Goal: Transaction & Acquisition: Purchase product/service

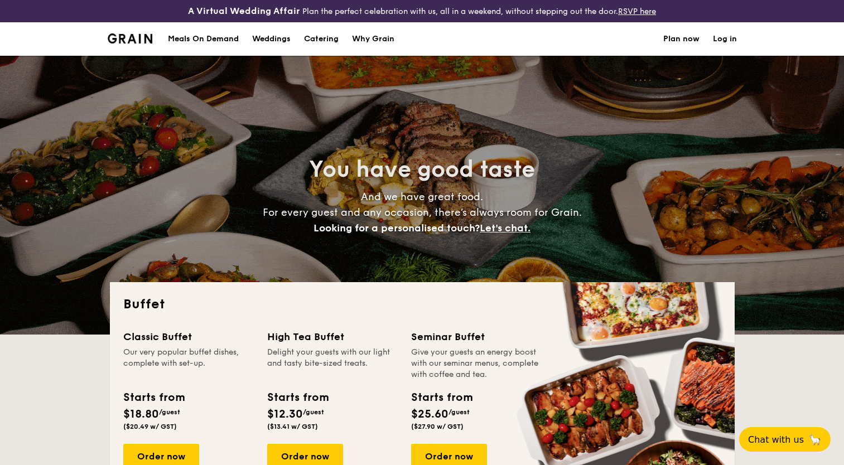
select select
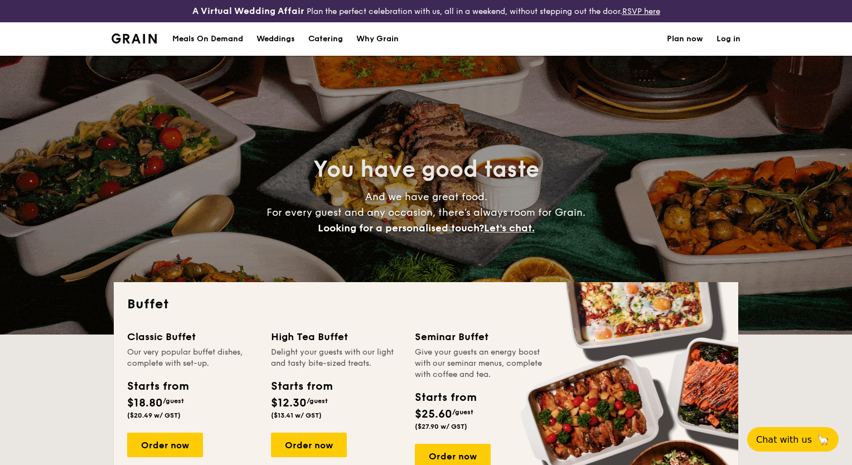
select select
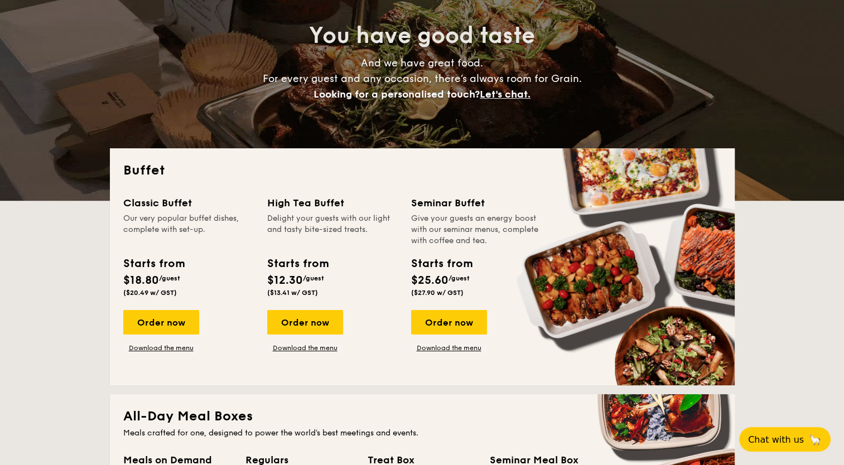
scroll to position [186, 0]
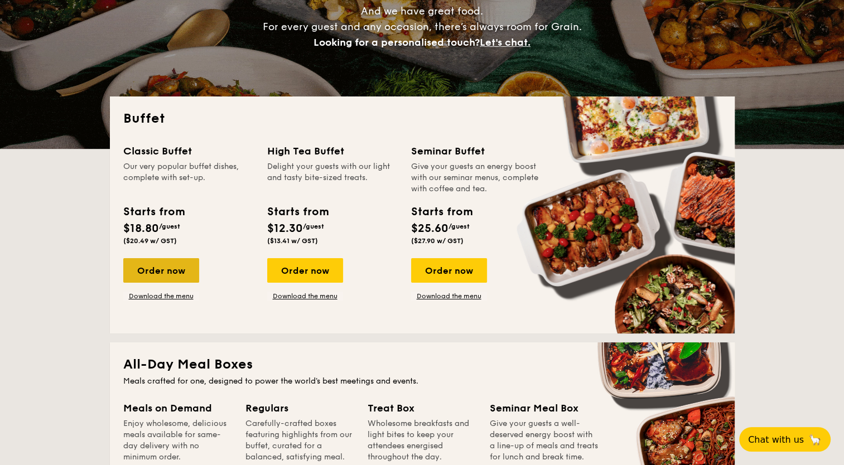
click at [166, 273] on div "Order now" at bounding box center [161, 270] width 76 height 25
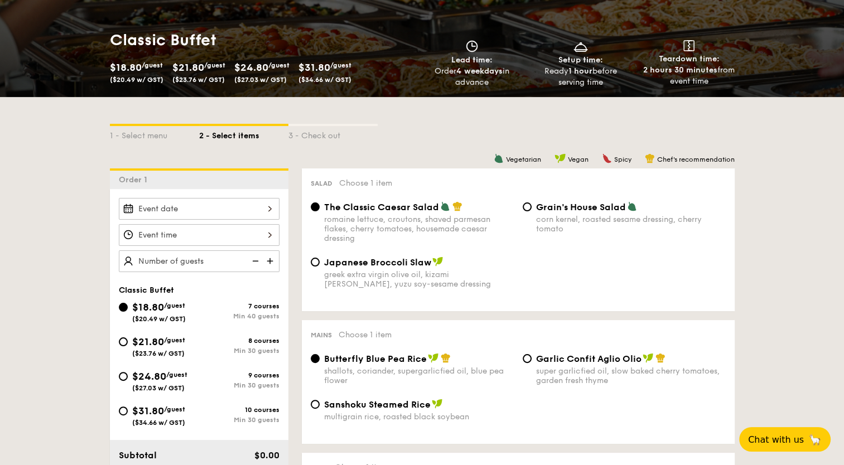
scroll to position [186, 0]
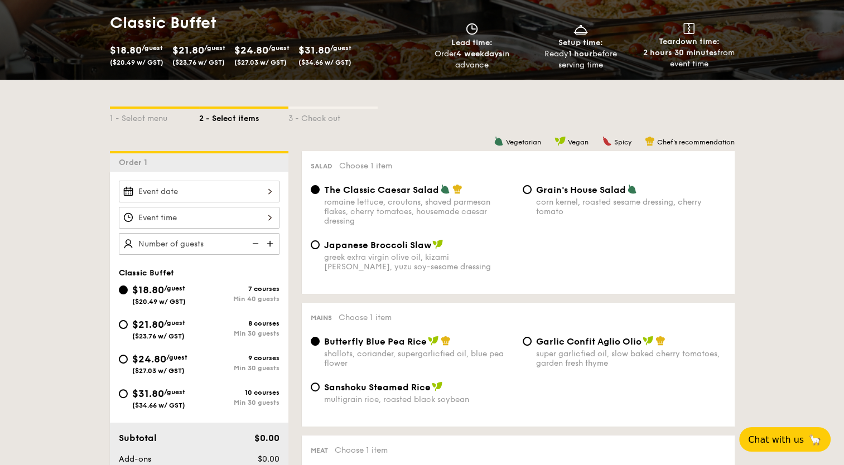
scroll to position [208, 0]
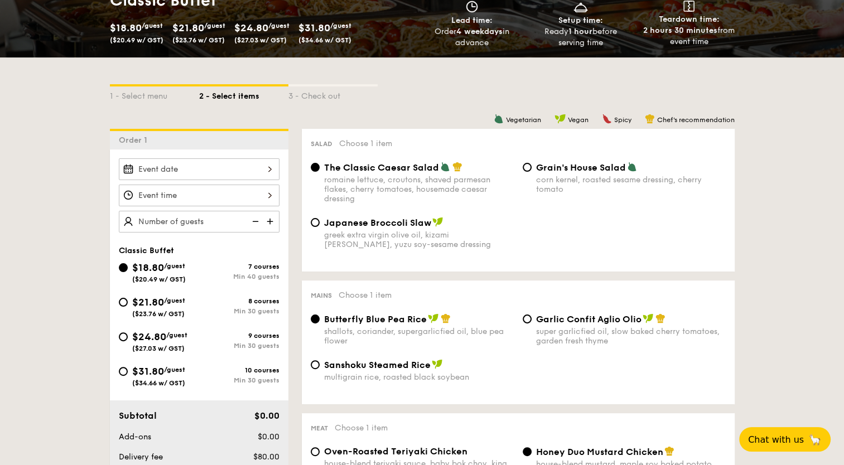
select select
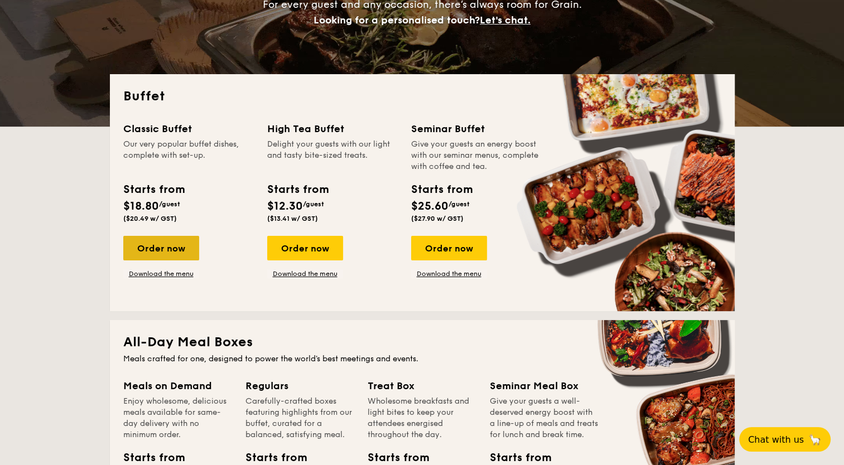
click at [175, 250] on div "Order now" at bounding box center [161, 248] width 76 height 25
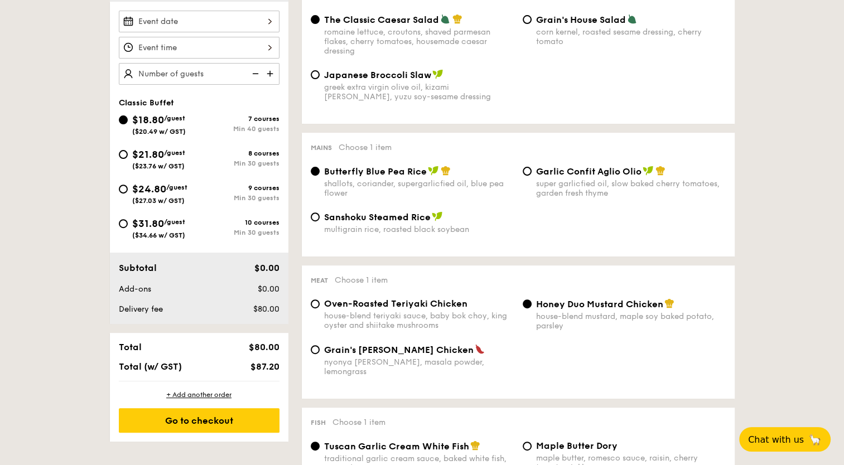
scroll to position [371, 0]
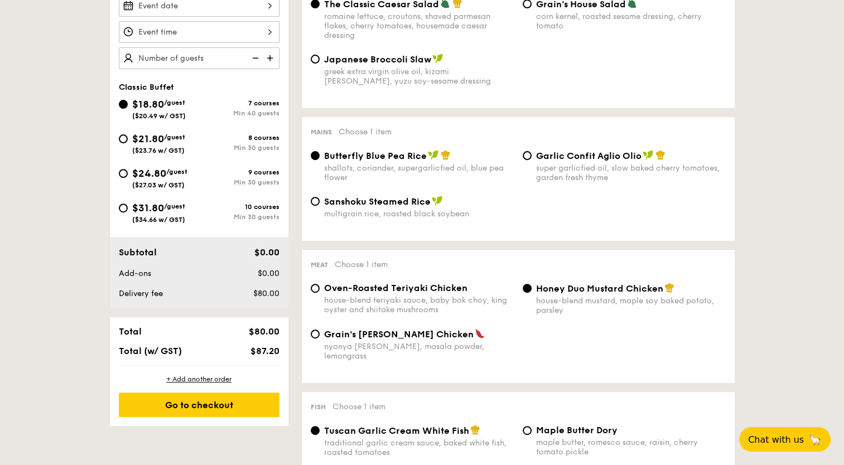
scroll to position [230, 0]
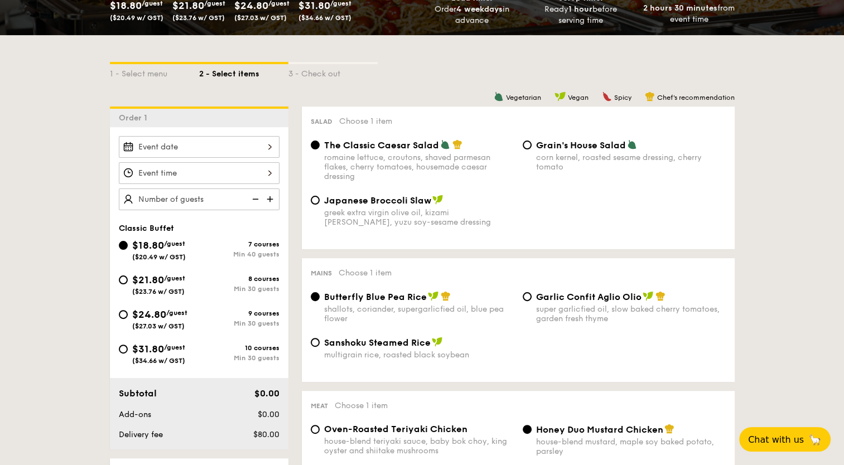
select select
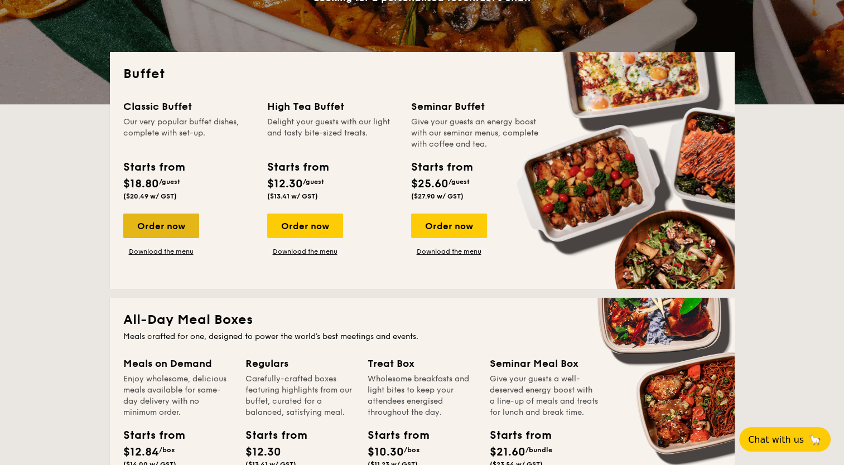
click at [165, 219] on div "Order now" at bounding box center [161, 226] width 76 height 25
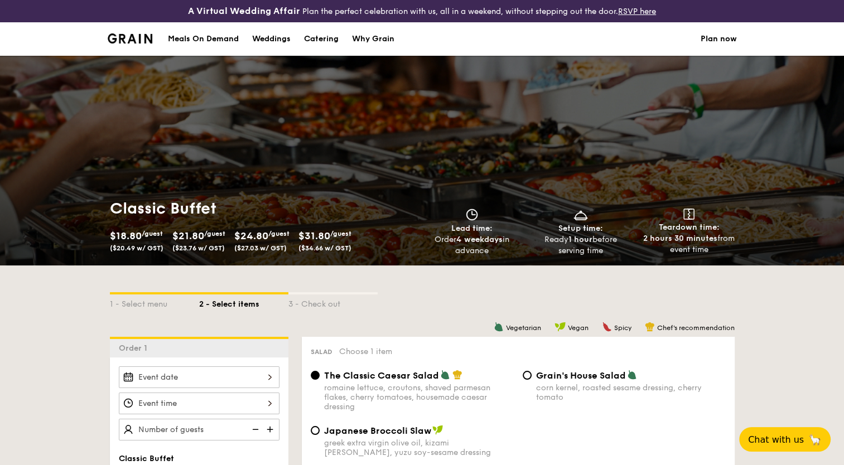
scroll to position [186, 0]
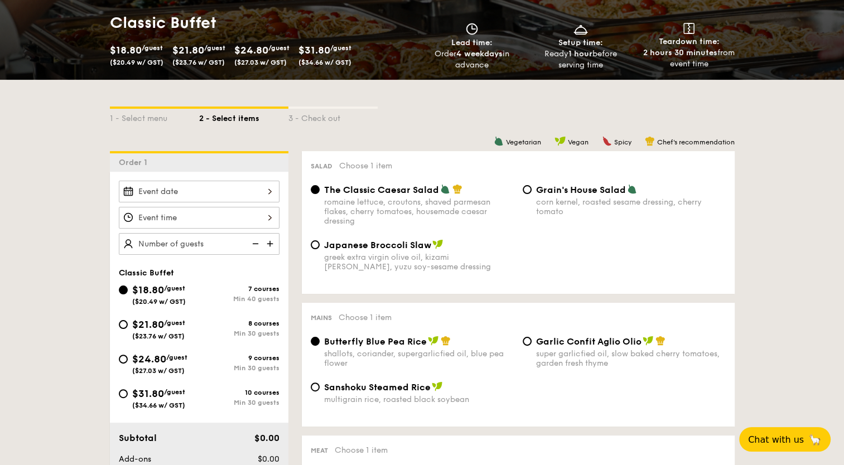
click at [120, 318] on div "$21.80 /guest ($23.76 w/ GST)" at bounding box center [159, 328] width 80 height 23
click at [120, 320] on input "$21.80 /guest ($23.76 w/ GST) 8 courses Min 30 guests" at bounding box center [123, 324] width 9 height 9
radio input "true"
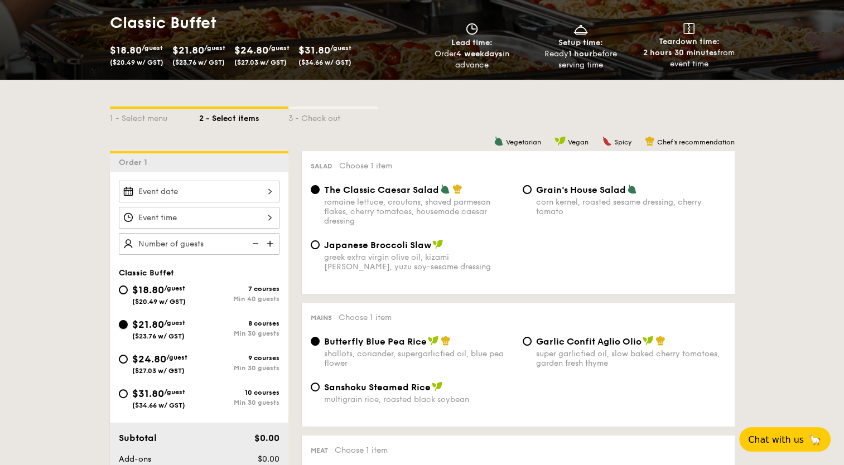
radio input "true"
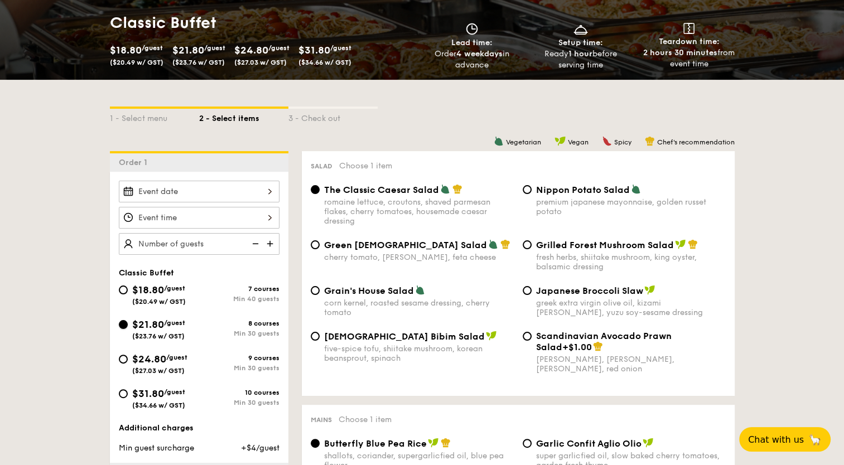
scroll to position [279, 0]
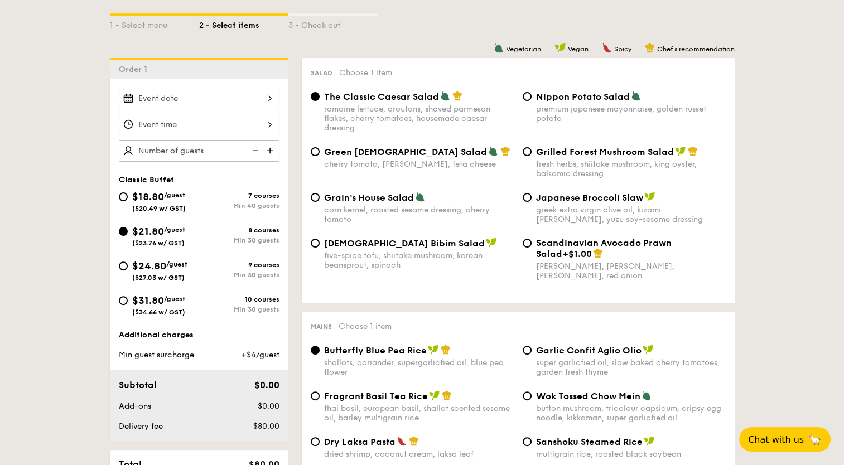
click at [531, 148] on div "Grilled Forest Mushroom Salad fresh herbs, shiitake mushroom, king oyster, bals…" at bounding box center [624, 162] width 212 height 32
click at [523, 153] on input "Grilled Forest Mushroom Salad fresh herbs, shiitake mushroom, king oyster, bals…" at bounding box center [527, 151] width 9 height 9
radio input "true"
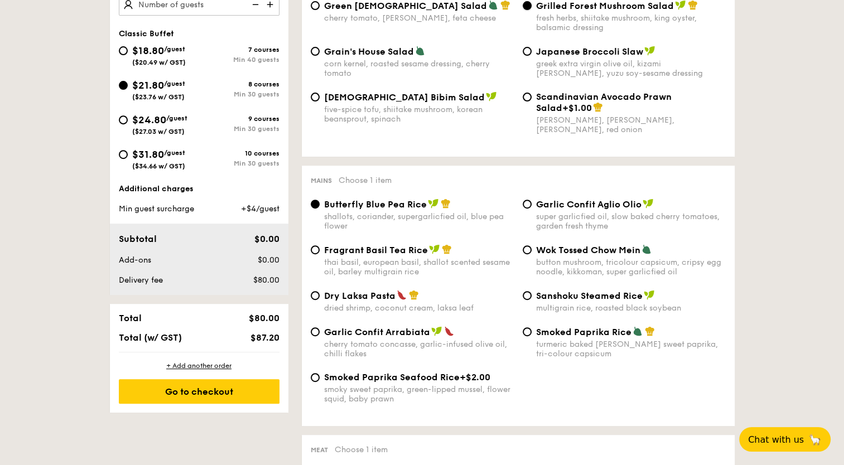
scroll to position [465, 0]
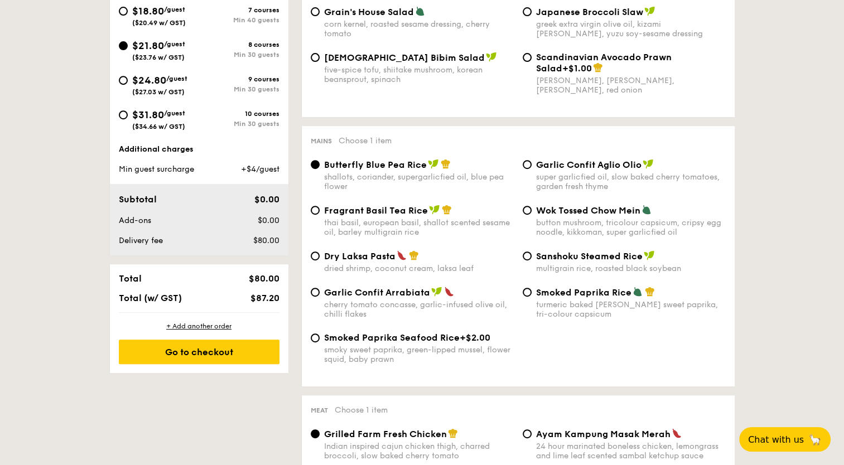
click at [321, 214] on div "Fragrant Basil Tea Rice thai basil, european basil, shallot scented sesame oil,…" at bounding box center [412, 221] width 212 height 32
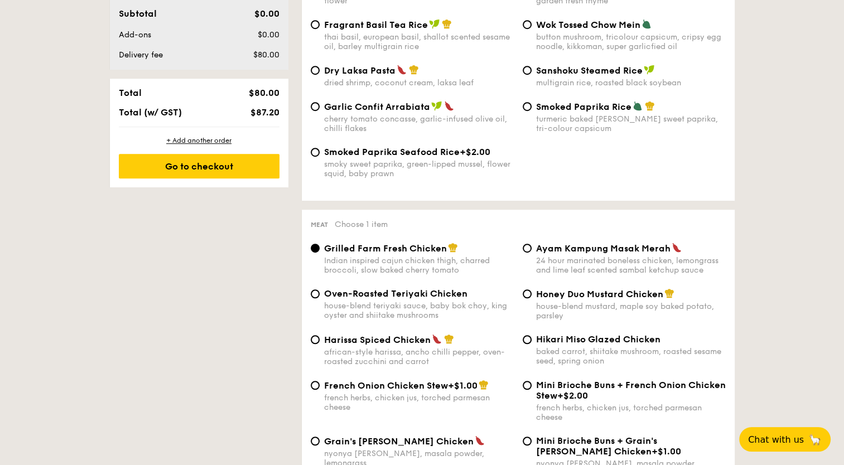
scroll to position [743, 0]
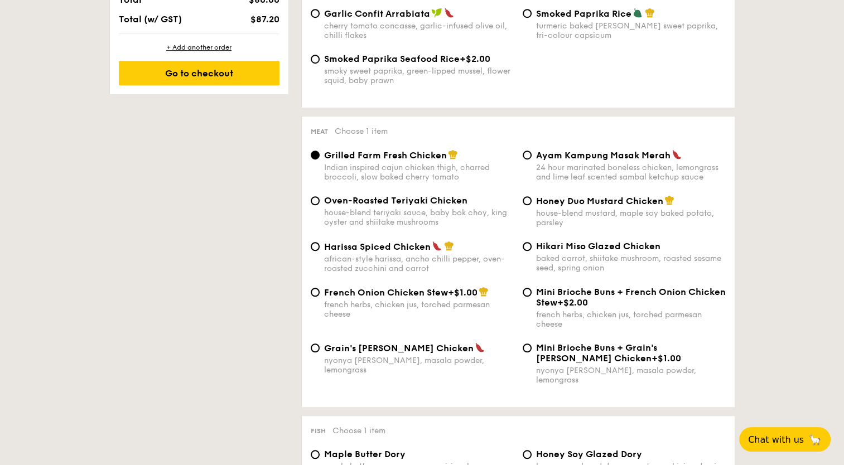
click at [540, 211] on div "Honey Duo Mustard Chicken house-blend mustard, maple soy baked potato, parsley" at bounding box center [631, 211] width 190 height 32
click at [531, 205] on input "Honey Duo Mustard Chicken house-blend mustard, maple soy baked potato, parsley" at bounding box center [527, 200] width 9 height 9
radio input "true"
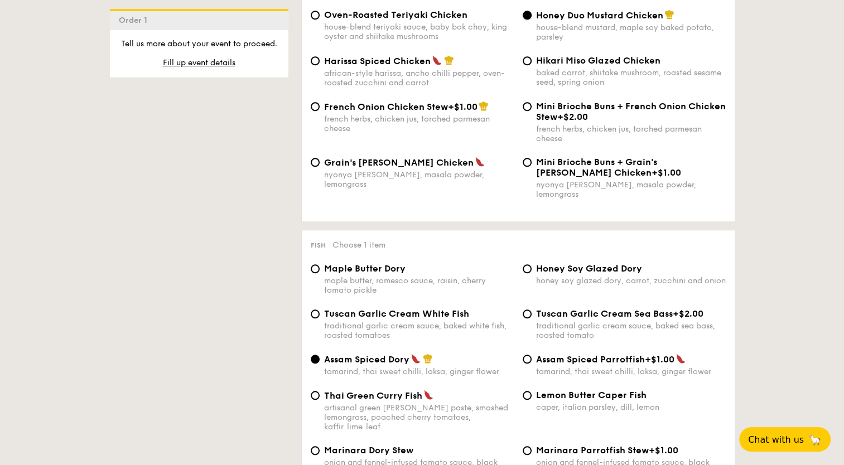
scroll to position [1022, 0]
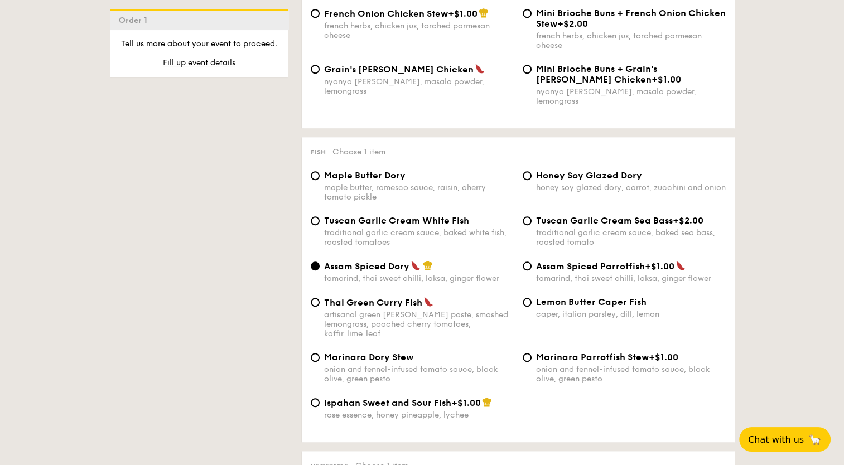
click at [359, 215] on span "Tuscan Garlic Cream White Fish" at bounding box center [396, 220] width 145 height 11
click at [320, 216] on input "Tuscan Garlic Cream White Fish traditional garlic cream sauce, baked white fish…" at bounding box center [315, 220] width 9 height 9
radio input "true"
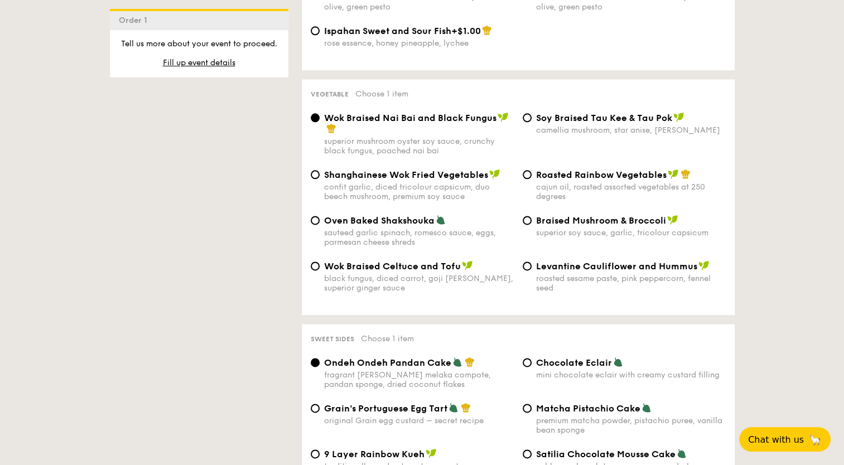
scroll to position [1580, 0]
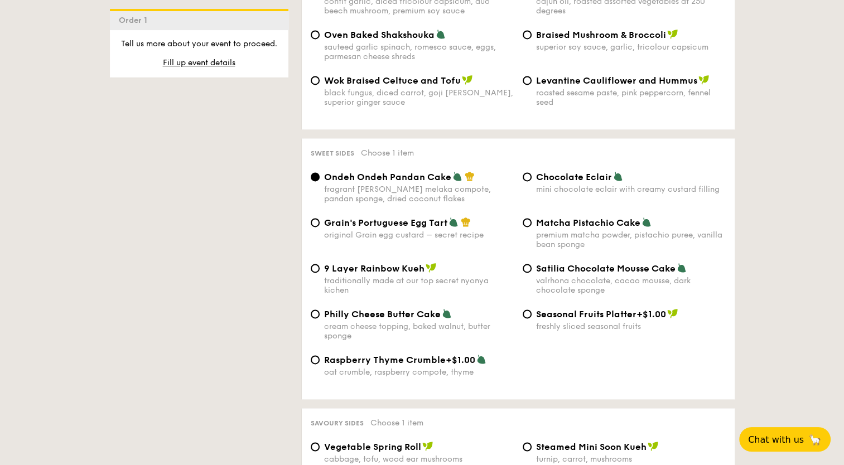
click at [525, 183] on label "Chocolate Eclair mini chocolate eclair with creamy custard filling" at bounding box center [624, 188] width 203 height 11
click at [525, 172] on input "Chocolate Eclair mini chocolate eclair with creamy custard filling" at bounding box center [527, 176] width 9 height 9
radio input "true"
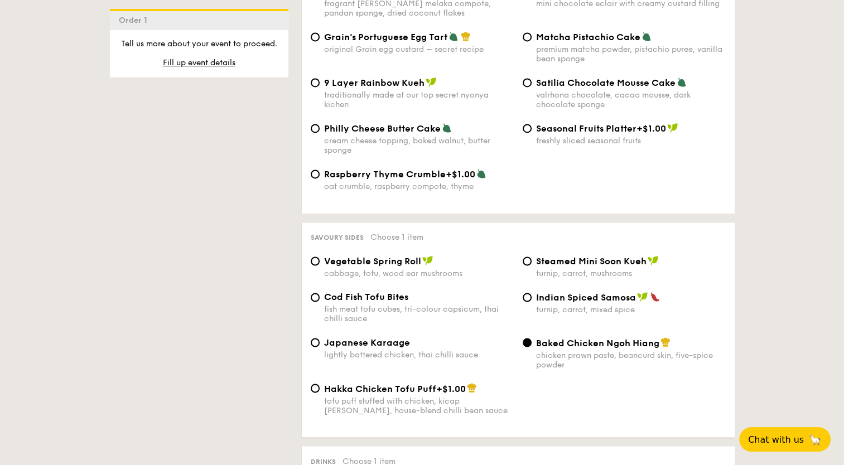
scroll to position [1859, 0]
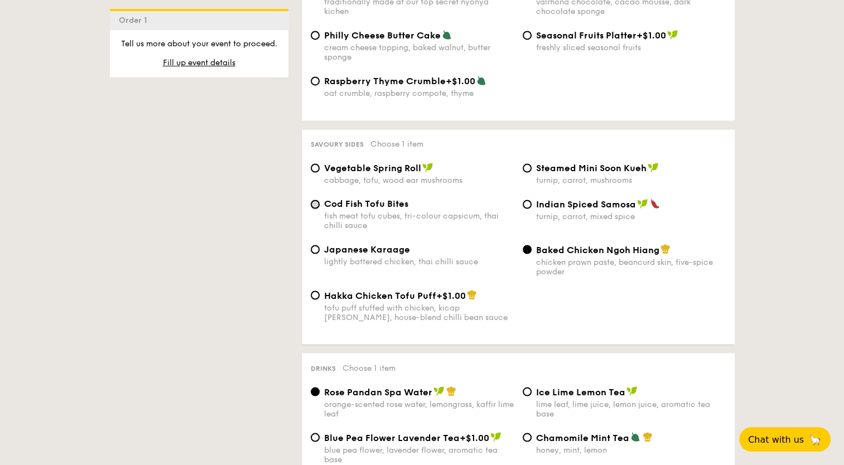
click at [314, 200] on input "Cod Fish Tofu Bites fish meat tofu cubes, tri-colour capsicum, thai chilli sauce" at bounding box center [315, 204] width 9 height 9
radio input "true"
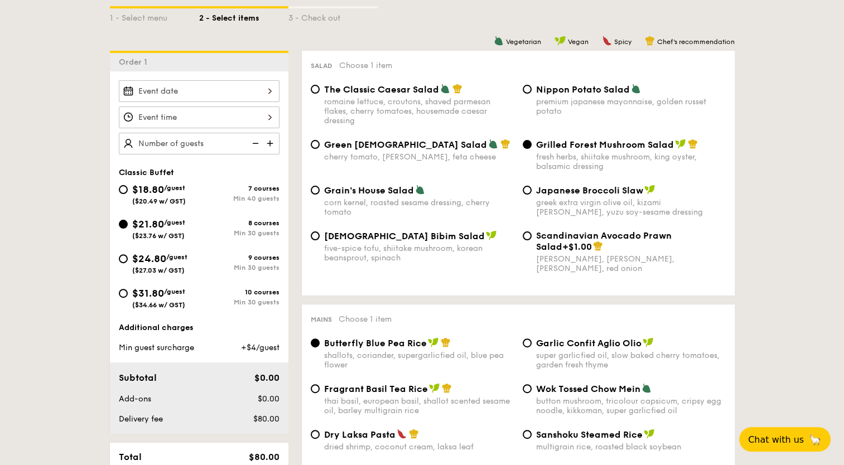
scroll to position [283, 0]
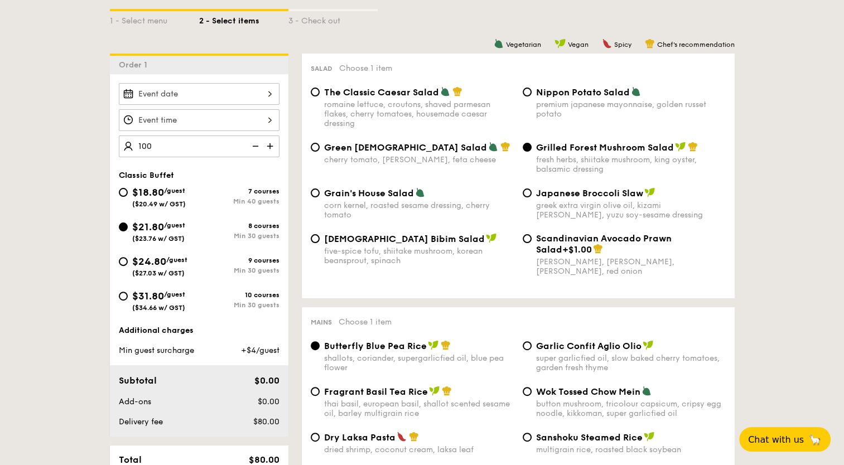
type input "100 guests"
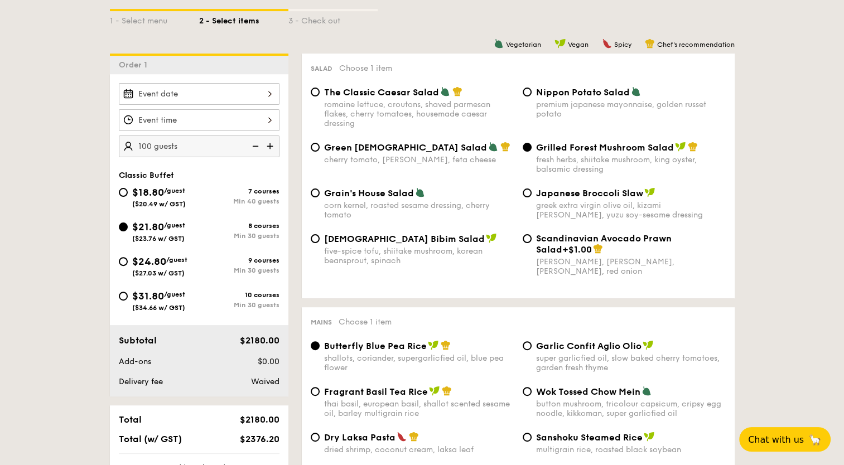
drag, startPoint x: 83, startPoint y: 188, endPoint x: 186, endPoint y: 137, distance: 115.2
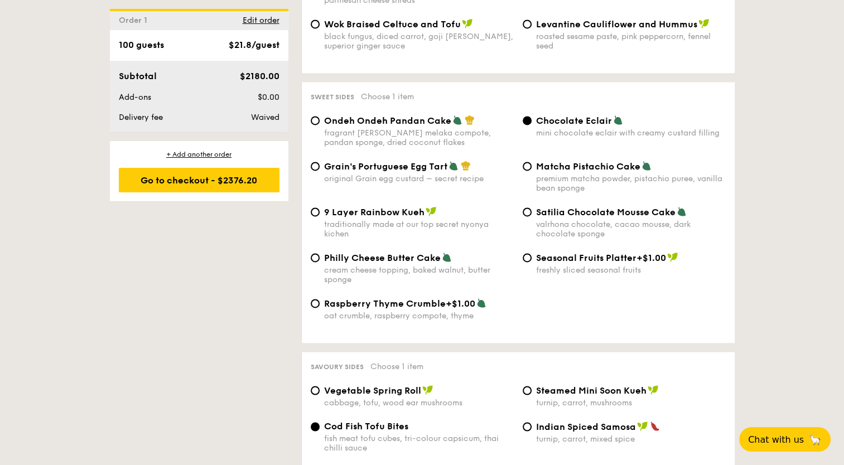
scroll to position [1584, 0]
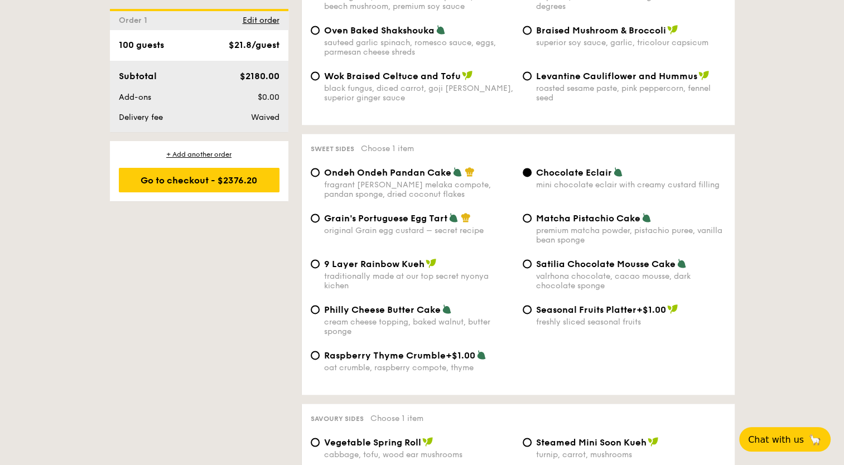
click at [403, 167] on span "Ondeh Ondeh Pandan Cake" at bounding box center [387, 172] width 127 height 11
click at [320, 168] on input "Ondeh Ondeh Pandan Cake fragrant gula melaka compote, pandan sponge, dried coco…" at bounding box center [315, 172] width 9 height 9
radio input "true"
click at [524, 168] on input "Chocolate Eclair mini chocolate eclair with creamy custard filling" at bounding box center [527, 172] width 9 height 9
radio input "true"
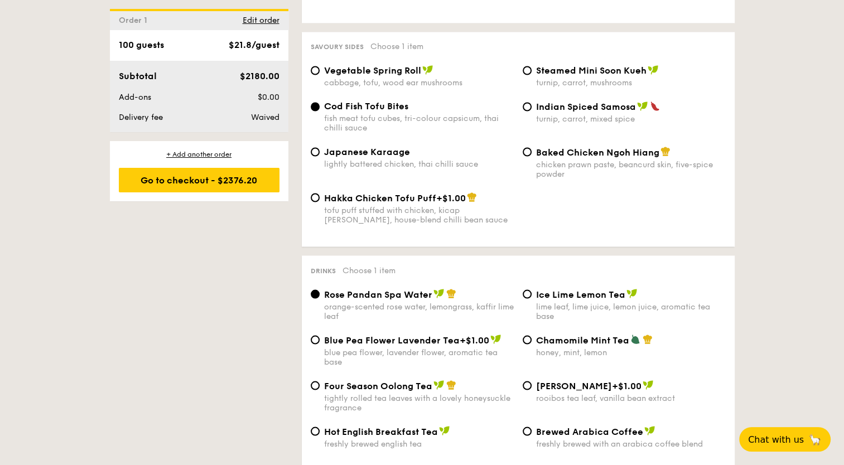
scroll to position [2049, 0]
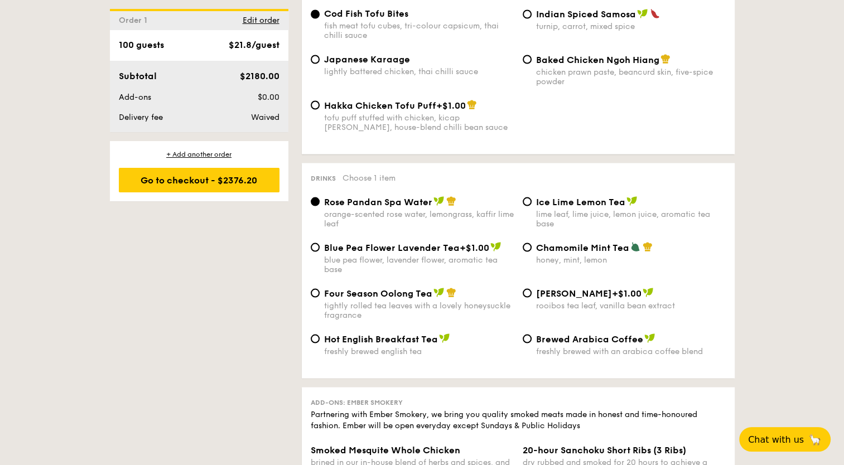
click at [395, 301] on div "tightly rolled tea leaves with a lovely honeysuckle fragrance" at bounding box center [419, 310] width 190 height 19
click at [320, 296] on input "Four Season Oolong Tea tightly rolled tea leaves with a lovely honeysuckle frag…" at bounding box center [315, 292] width 9 height 9
radio input "true"
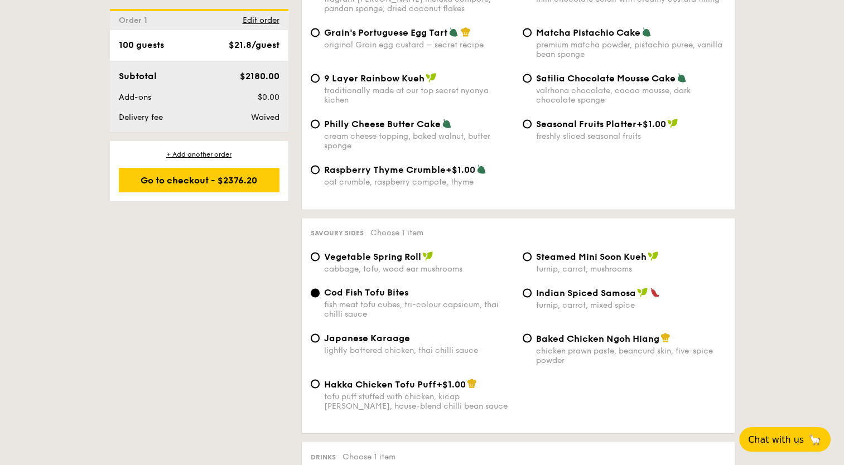
scroll to position [1584, 0]
